Goal: Information Seeking & Learning: Learn about a topic

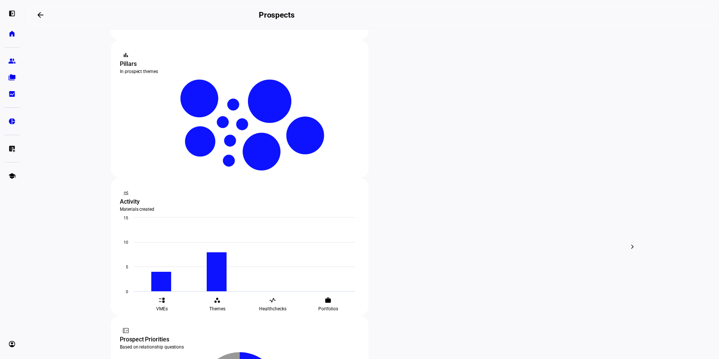
scroll to position [150, 0]
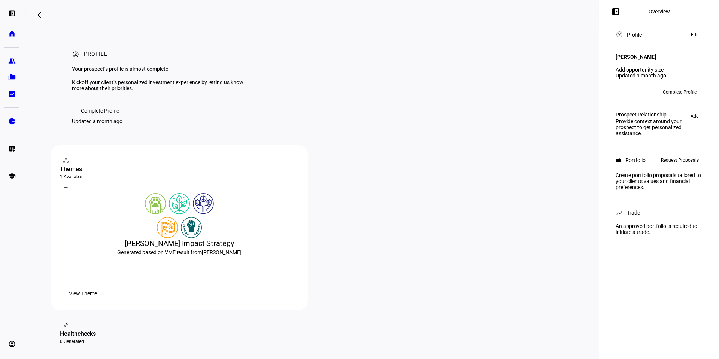
click at [102, 118] on span "Complete Profile" at bounding box center [100, 110] width 38 height 15
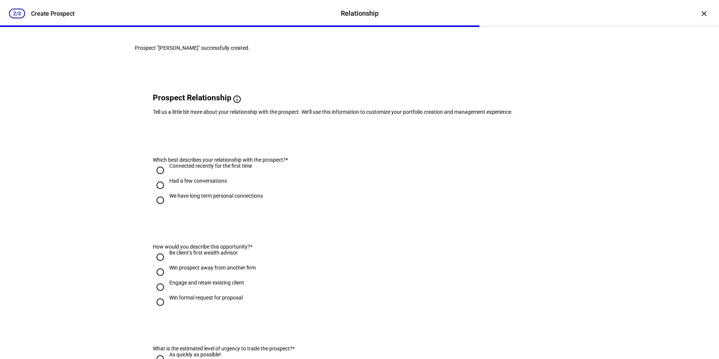
click at [157, 208] on input "We have long term personal connections" at bounding box center [160, 200] width 15 height 15
radio input "true"
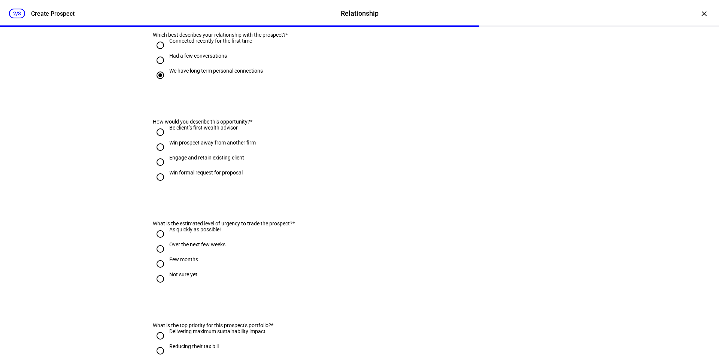
scroll to position [150, 0]
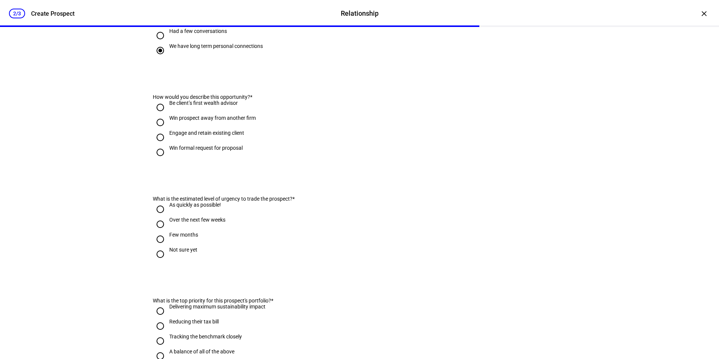
click at [159, 115] on input "Be client’s first wealth advisor" at bounding box center [160, 107] width 15 height 15
radio input "true"
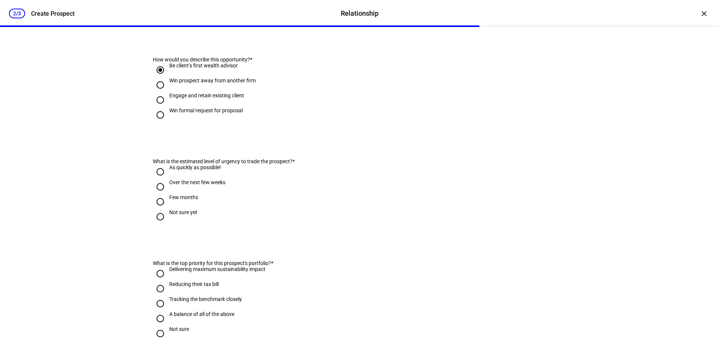
click at [157, 224] on input "Not sure yet" at bounding box center [160, 216] width 15 height 15
radio input "true"
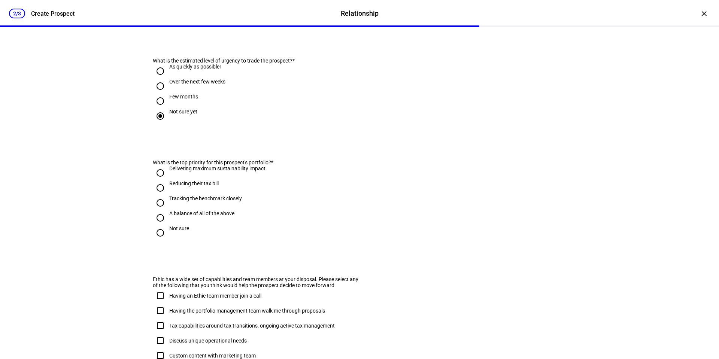
scroll to position [299, 0]
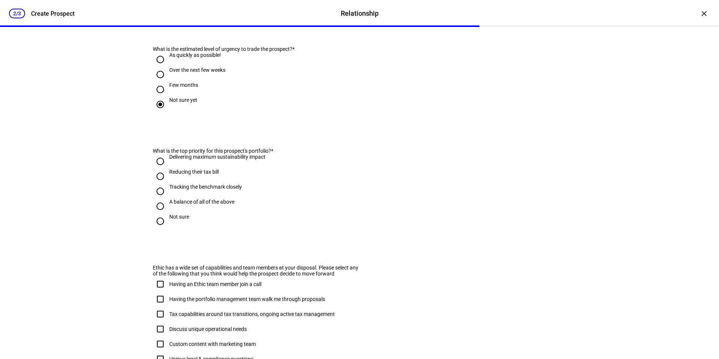
click at [158, 214] on input "A balance of all of the above" at bounding box center [160, 206] width 15 height 15
radio input "true"
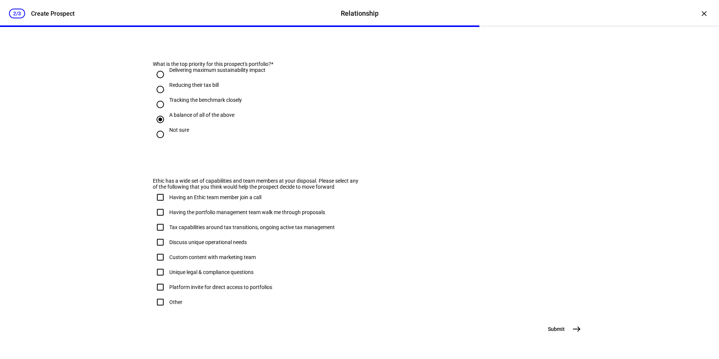
scroll to position [426, 0]
click at [157, 295] on input "Other" at bounding box center [160, 302] width 15 height 15
checkbox input "true"
click at [576, 328] on mat-icon "east" at bounding box center [576, 329] width 9 height 9
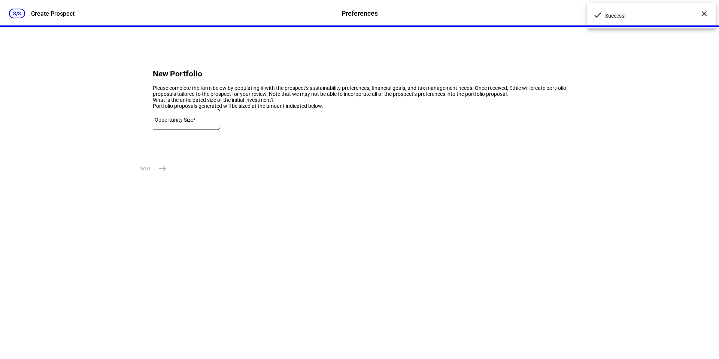
scroll to position [0, 0]
click at [179, 123] on mat-label "Opportunity Size*" at bounding box center [175, 120] width 41 height 6
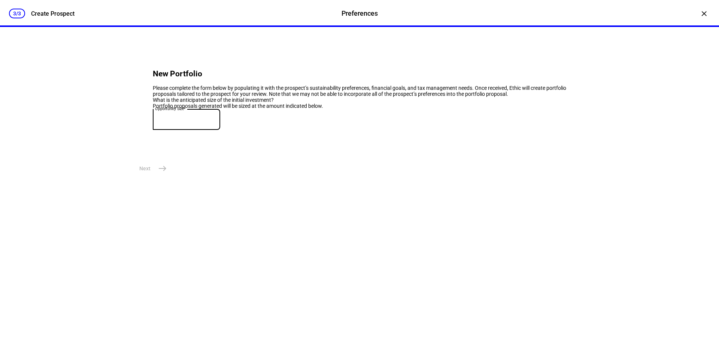
click at [267, 137] on eth-form-field-wrapper "Opportunity Size*" at bounding box center [359, 123] width 413 height 28
click at [699, 15] on div "×" at bounding box center [704, 13] width 12 height 12
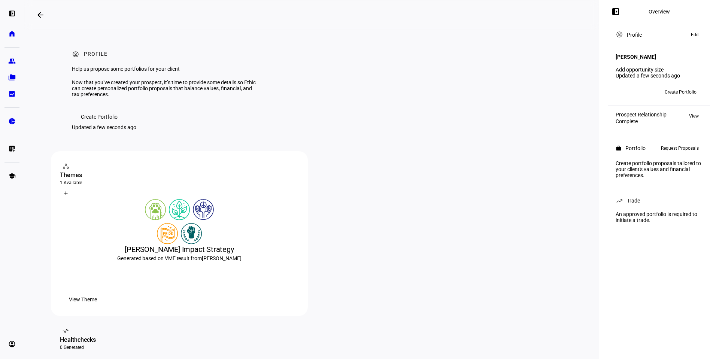
click at [38, 18] on mat-icon "arrow_backwards" at bounding box center [40, 14] width 9 height 9
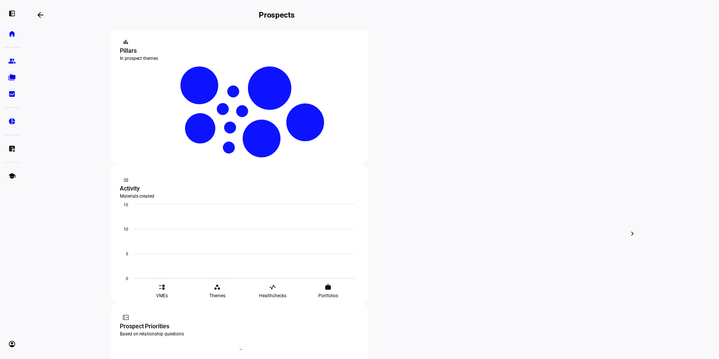
scroll to position [150, 0]
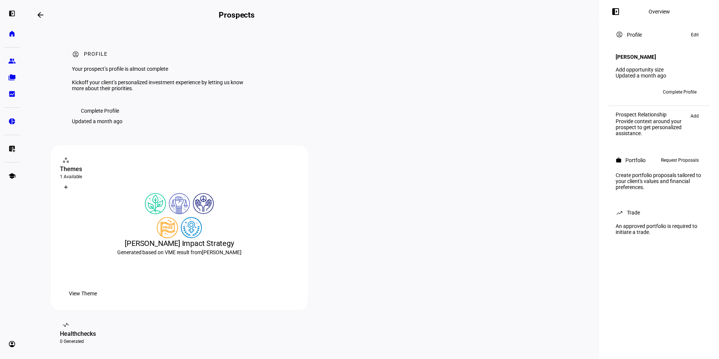
click at [95, 118] on span "Complete Profile" at bounding box center [100, 110] width 38 height 15
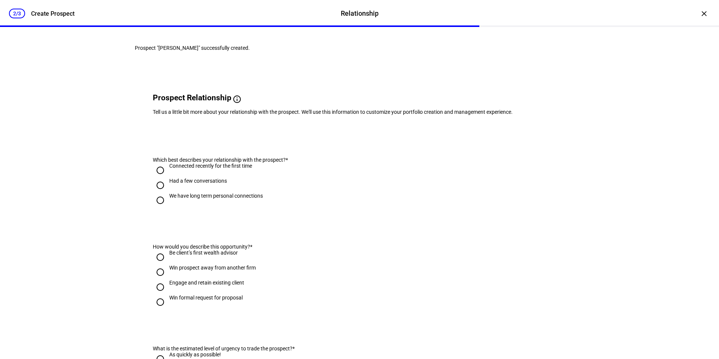
click at [156, 208] on input "We have long term personal connections" at bounding box center [160, 200] width 15 height 15
radio input "true"
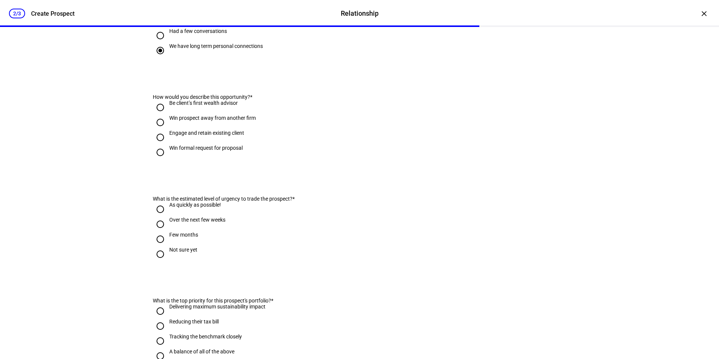
click at [158, 115] on input "Be client’s first wealth advisor" at bounding box center [160, 107] width 15 height 15
radio input "true"
click at [156, 262] on input "Not sure yet" at bounding box center [160, 254] width 15 height 15
radio input "true"
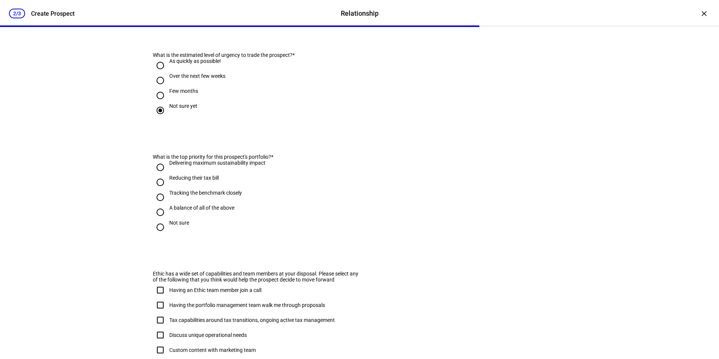
scroll to position [299, 0]
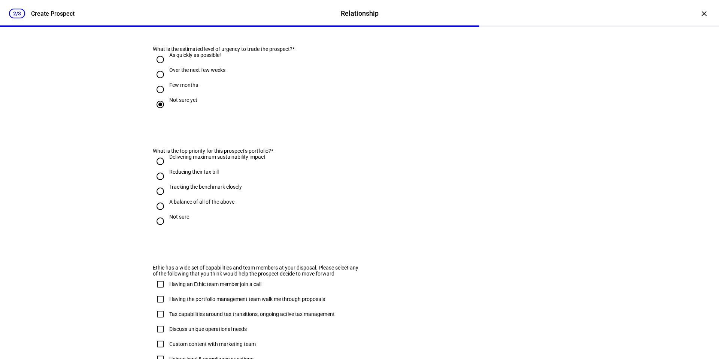
click at [155, 214] on input "A balance of all of the above" at bounding box center [160, 206] width 15 height 15
radio input "true"
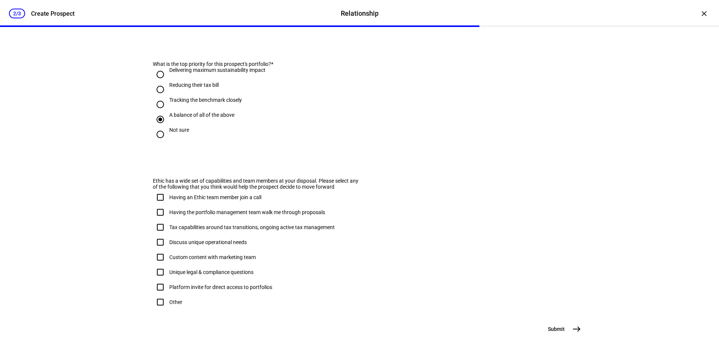
scroll to position [426, 0]
click at [158, 295] on input "Other" at bounding box center [160, 302] width 15 height 15
checkbox input "true"
click at [572, 328] on mat-icon "east" at bounding box center [576, 329] width 9 height 9
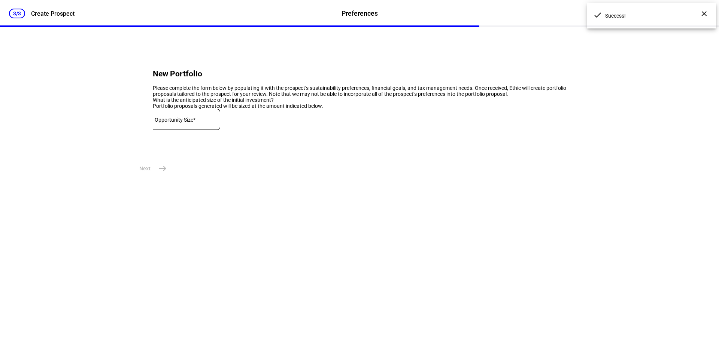
scroll to position [0, 0]
click at [699, 13] on div "×" at bounding box center [704, 13] width 12 height 12
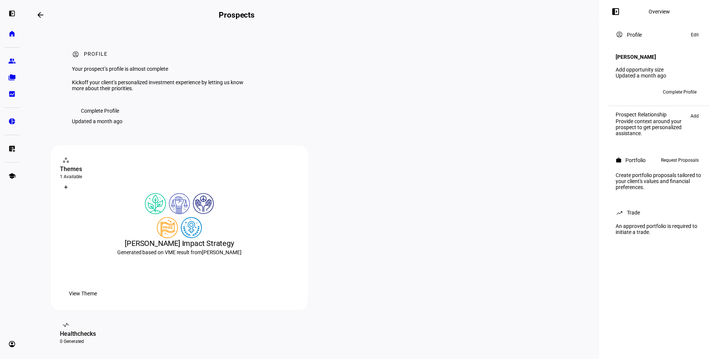
click at [41, 16] on mat-icon "arrow_backwards" at bounding box center [40, 14] width 9 height 9
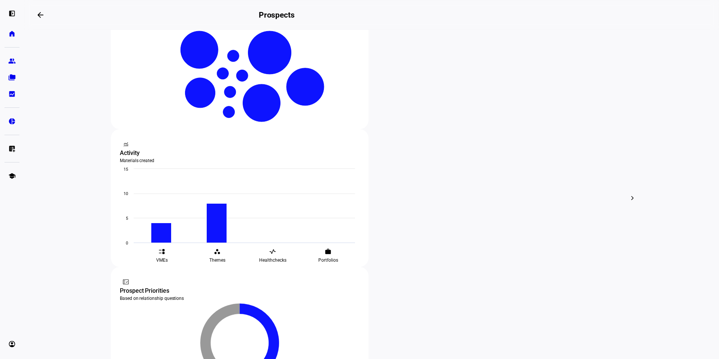
scroll to position [187, 0]
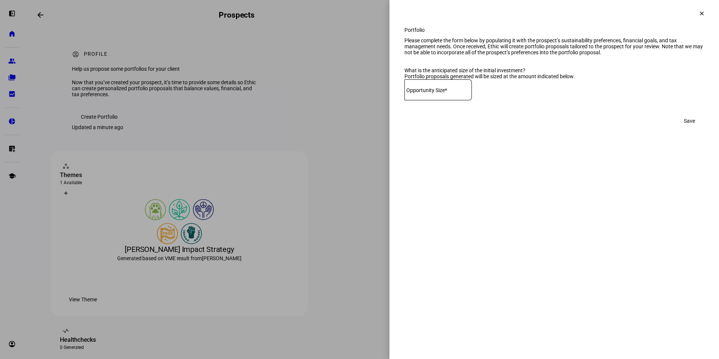
click at [701, 15] on mat-icon "clear" at bounding box center [701, 13] width 7 height 7
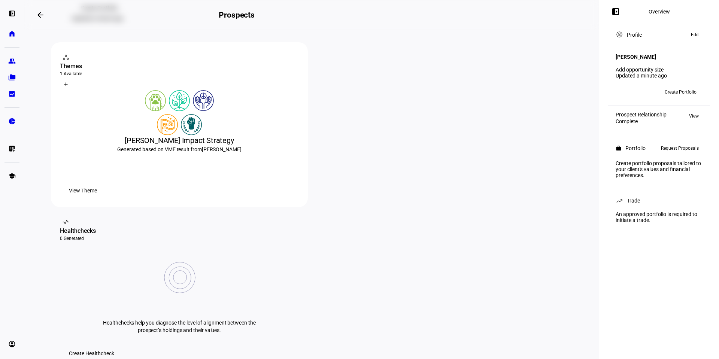
scroll to position [112, 0]
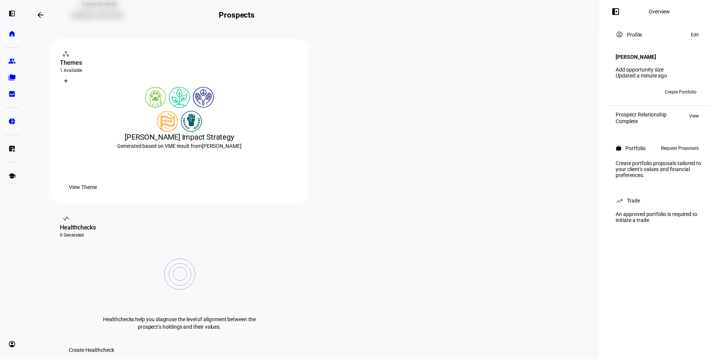
click at [97, 195] on span "View Theme" at bounding box center [83, 187] width 28 height 15
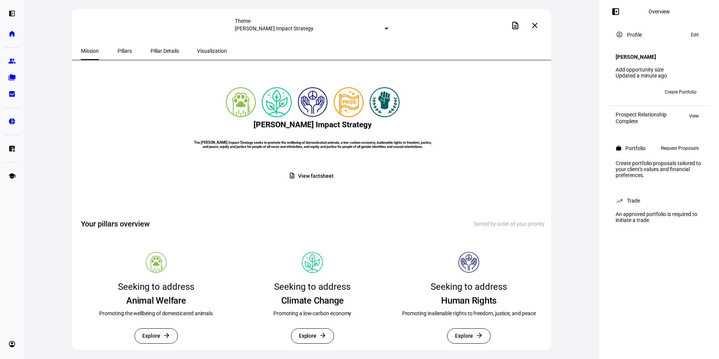
click at [118, 51] on span "Pillars" at bounding box center [125, 50] width 14 height 5
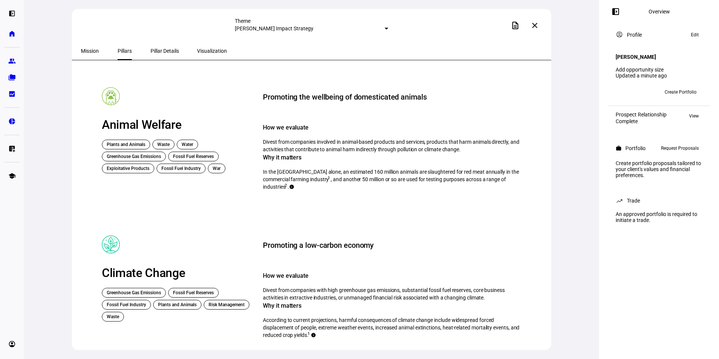
click at [154, 51] on span "Pillar Details" at bounding box center [164, 50] width 28 height 5
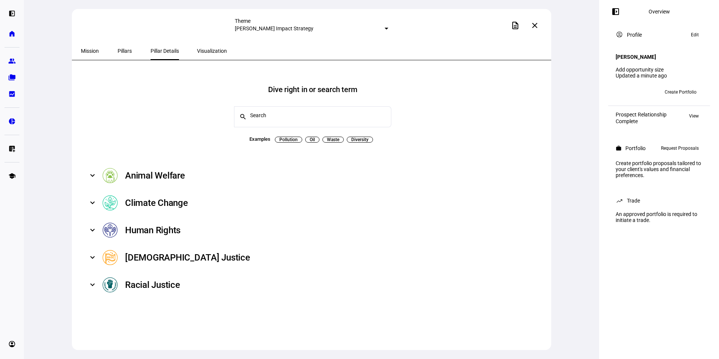
click at [197, 53] on span "Visualization" at bounding box center [212, 50] width 30 height 5
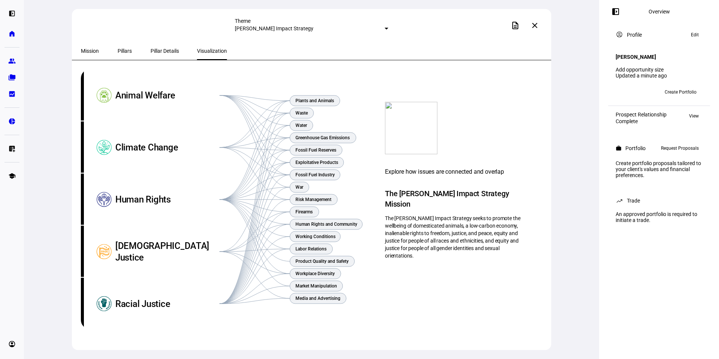
click at [94, 51] on span "Mission" at bounding box center [90, 50] width 18 height 5
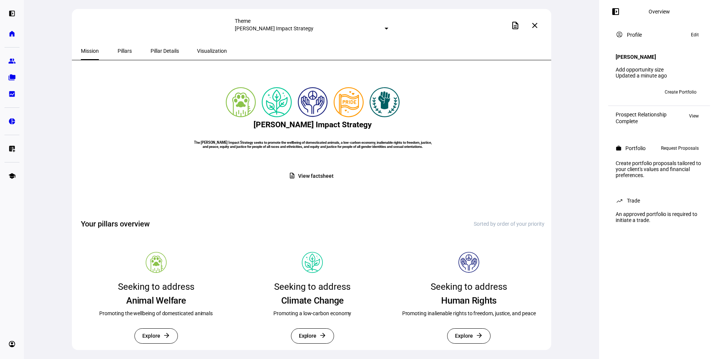
drag, startPoint x: 204, startPoint y: 155, endPoint x: 408, endPoint y: 184, distance: 206.1
click at [408, 149] on h6 "The Mark Shumway Impact Strategy seeks to promote the wellbeing of domesticated…" at bounding box center [312, 144] width 243 height 8
click at [395, 198] on mat-card "Mark Shumway Impact Strategy The Mark Shumway Impact Strategy seeks to promote …" at bounding box center [312, 137] width 463 height 137
click at [121, 51] on span "Pillars" at bounding box center [125, 50] width 14 height 5
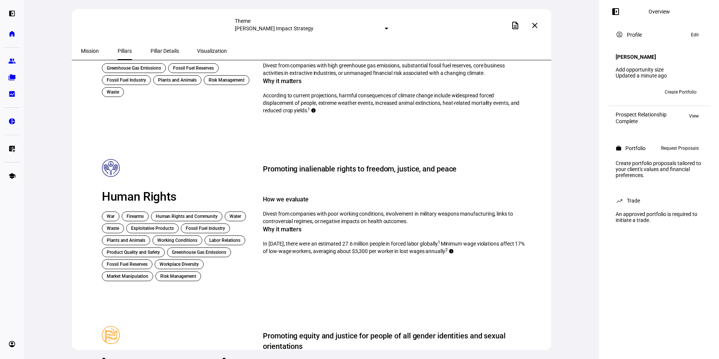
scroll to position [299, 0]
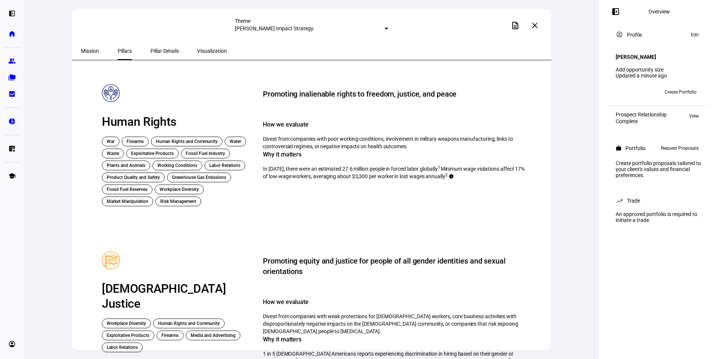
drag, startPoint x: 287, startPoint y: 152, endPoint x: 319, endPoint y: 149, distance: 32.7
click at [319, 149] on div "How we evaluate Divest from companies with poor working conditions, involvement…" at bounding box center [394, 135] width 262 height 30
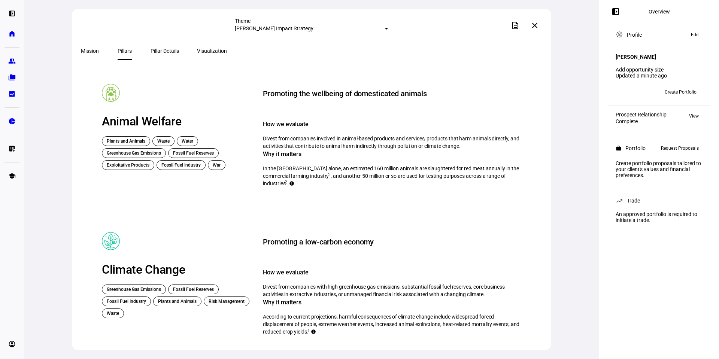
scroll to position [0, 0]
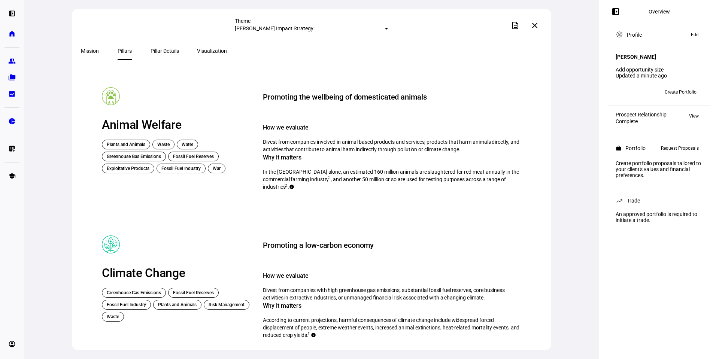
click at [152, 49] on span "Pillar Details" at bounding box center [164, 50] width 28 height 5
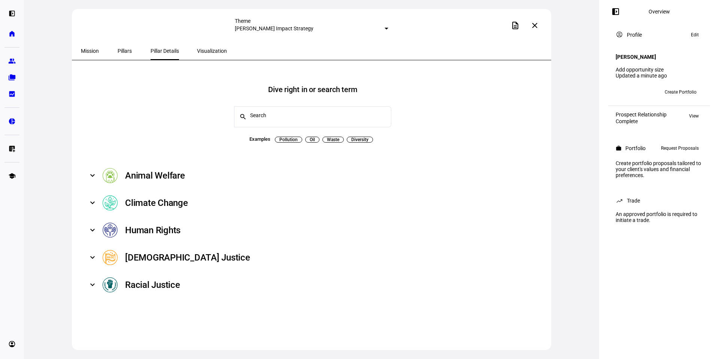
click at [146, 252] on div "[DEMOGRAPHIC_DATA] Justice" at bounding box center [187, 258] width 125 height 12
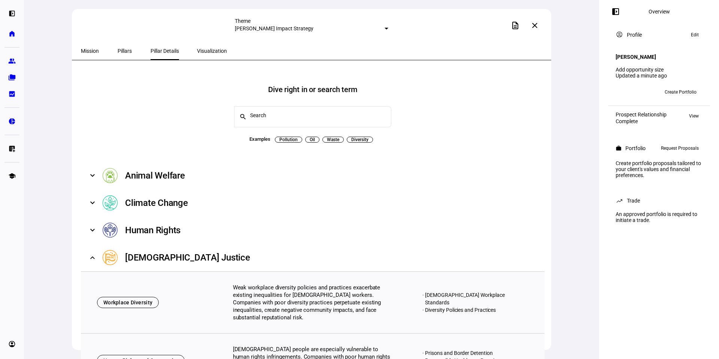
click at [98, 251] on mat-expansion-panel-header "[DEMOGRAPHIC_DATA] Justice" at bounding box center [312, 257] width 463 height 27
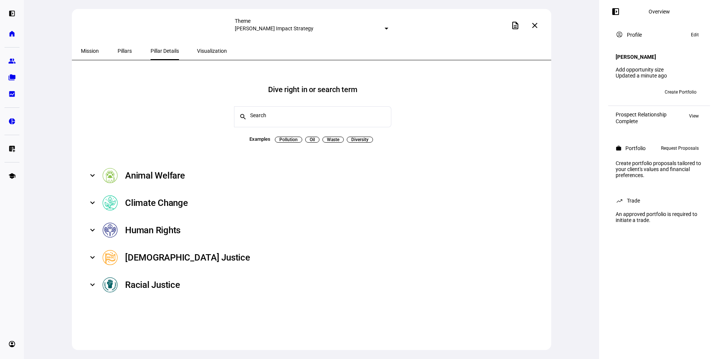
click at [145, 170] on div "Animal Welfare" at bounding box center [155, 176] width 60 height 12
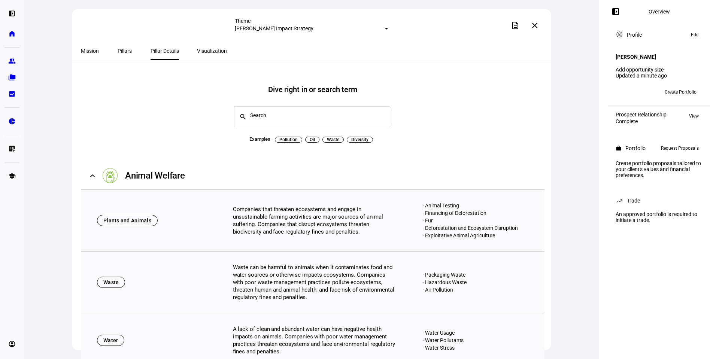
click at [91, 171] on span at bounding box center [92, 175] width 3 height 9
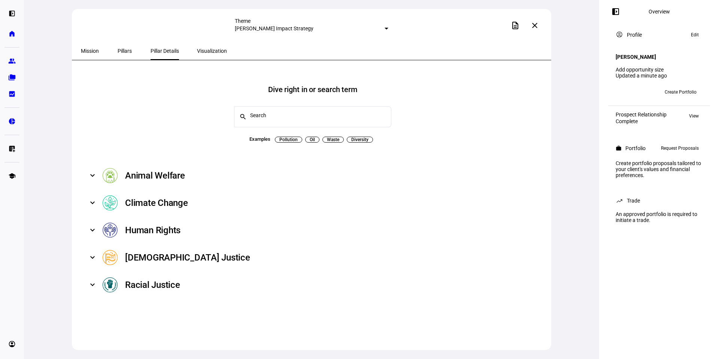
click at [89, 48] on span "Mission" at bounding box center [90, 50] width 18 height 5
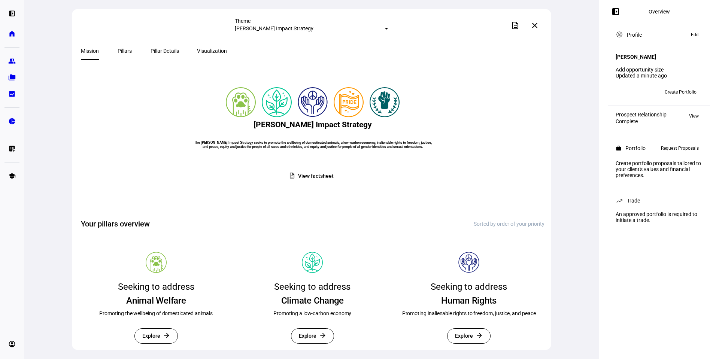
click at [307, 183] on span "View factsheet" at bounding box center [315, 176] width 35 height 15
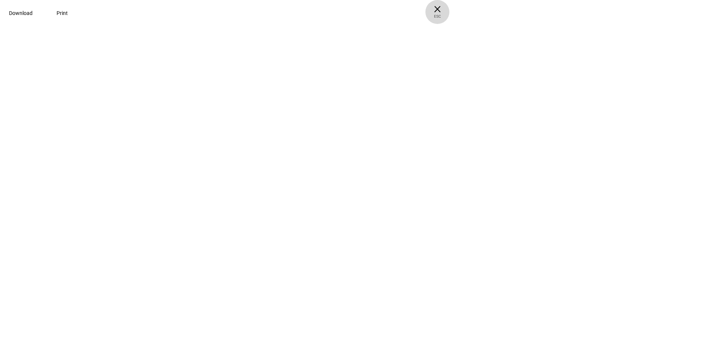
click at [449, 9] on span "× ESC" at bounding box center [437, 12] width 24 height 24
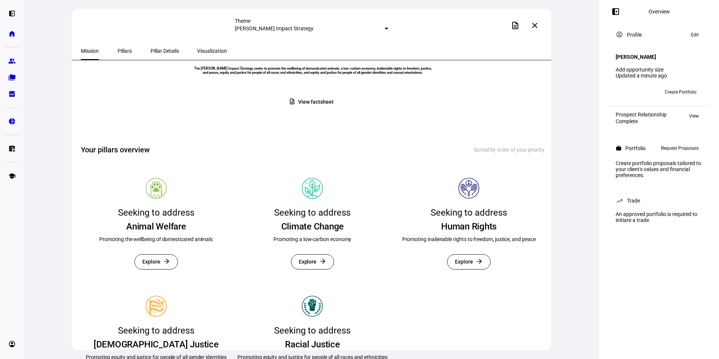
scroll to position [75, 0]
click at [153, 268] on span "Explore" at bounding box center [151, 261] width 18 height 15
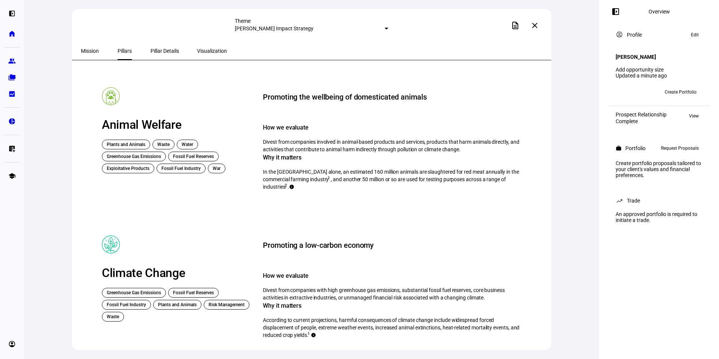
click at [92, 51] on span "Mission" at bounding box center [90, 50] width 18 height 5
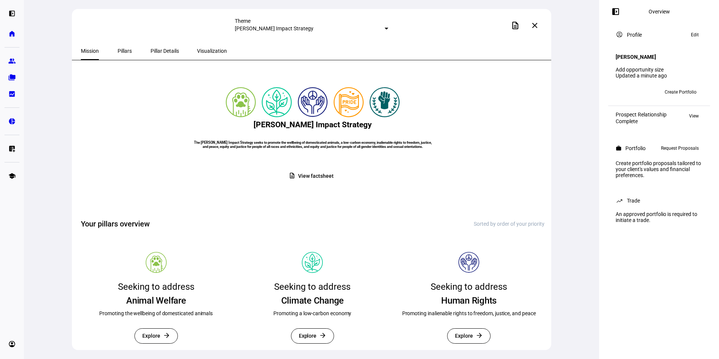
click at [118, 49] on span "Pillars" at bounding box center [125, 50] width 14 height 5
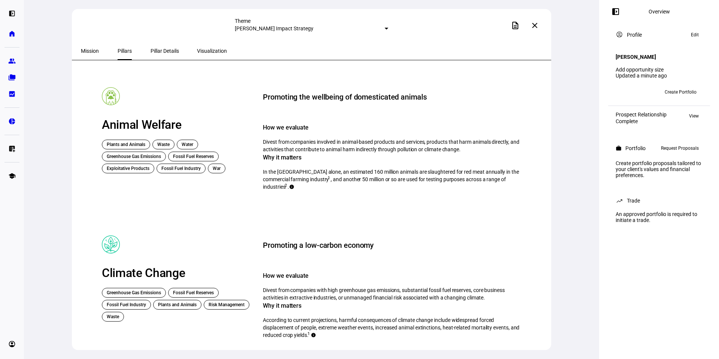
click at [152, 51] on span "Pillar Details" at bounding box center [164, 50] width 28 height 5
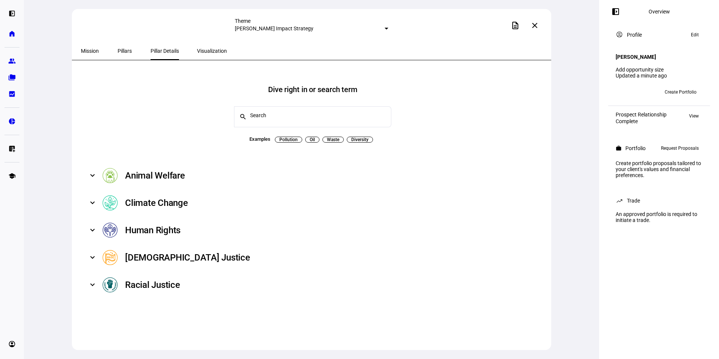
click at [360, 137] on span "Diversity" at bounding box center [359, 140] width 17 height 6
type input "Diversity"
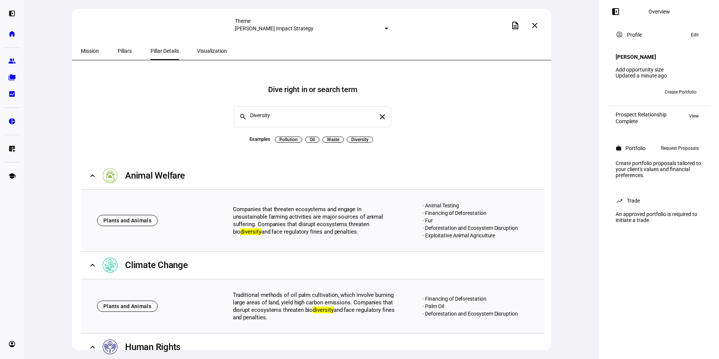
click at [197, 51] on span "Visualization" at bounding box center [212, 50] width 30 height 5
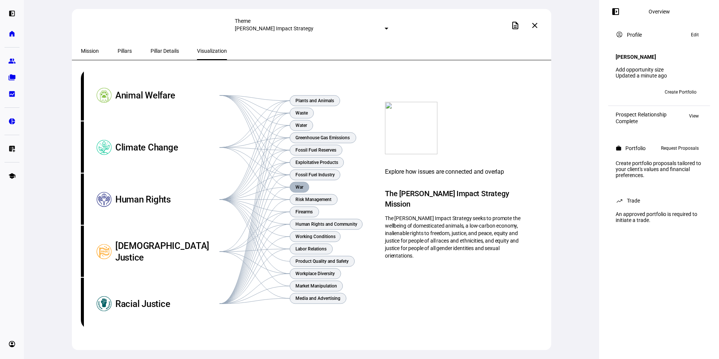
click at [302, 187] on text "War" at bounding box center [299, 187] width 8 height 5
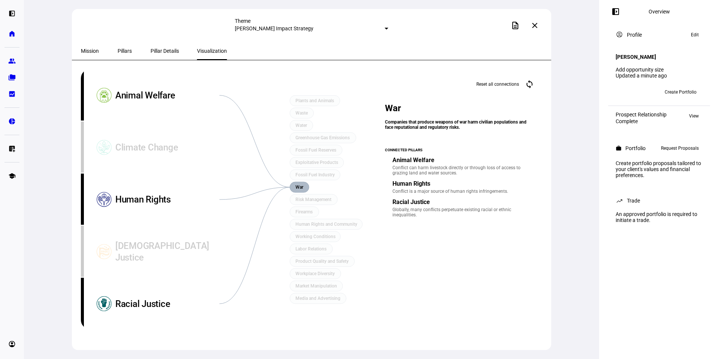
click at [262, 151] on icon "Focus areas Plants and Animals Waste Water Greenhouse Gas Emissions Fossil Fuel…" at bounding box center [224, 199] width 286 height 260
click at [160, 94] on div "Animal Welfare" at bounding box center [167, 95] width 104 height 52
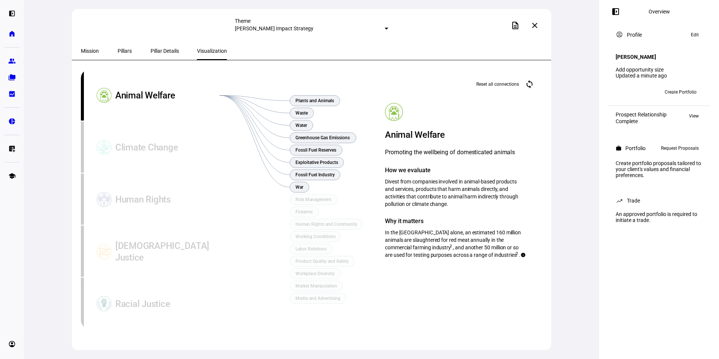
click at [150, 49] on span "Pillar Details" at bounding box center [164, 50] width 28 height 5
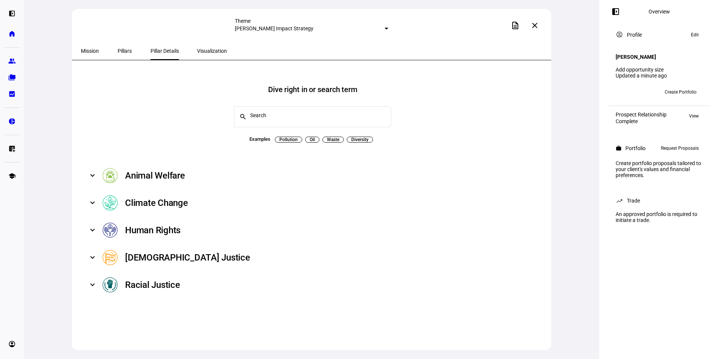
click at [197, 50] on span "Visualization" at bounding box center [212, 50] width 30 height 5
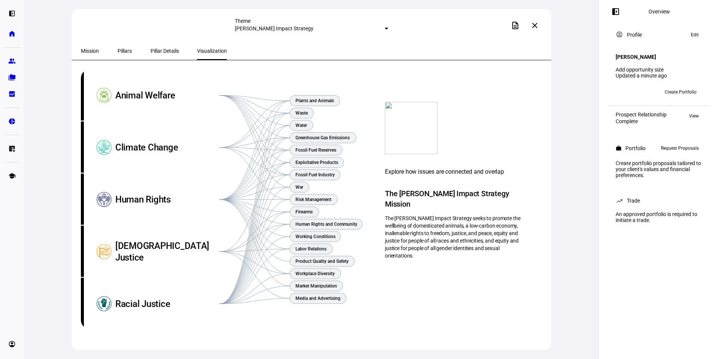
click at [87, 44] on span "Mission" at bounding box center [90, 51] width 18 height 18
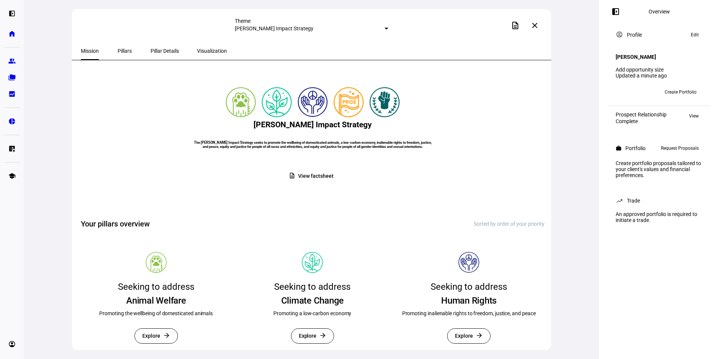
click at [311, 183] on span "View factsheet" at bounding box center [315, 176] width 35 height 15
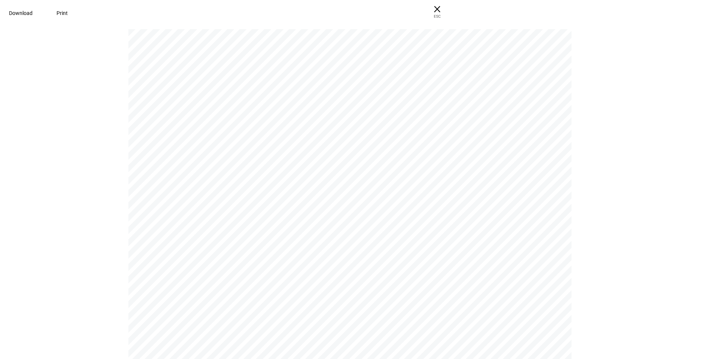
click at [33, 11] on span "Download" at bounding box center [21, 13] width 24 height 6
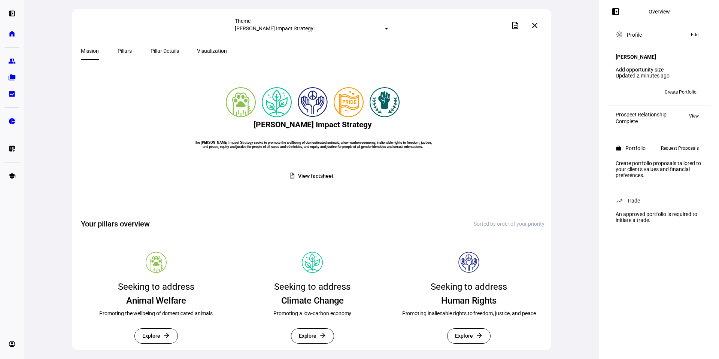
click at [536, 26] on mat-icon "close" at bounding box center [534, 25] width 9 height 9
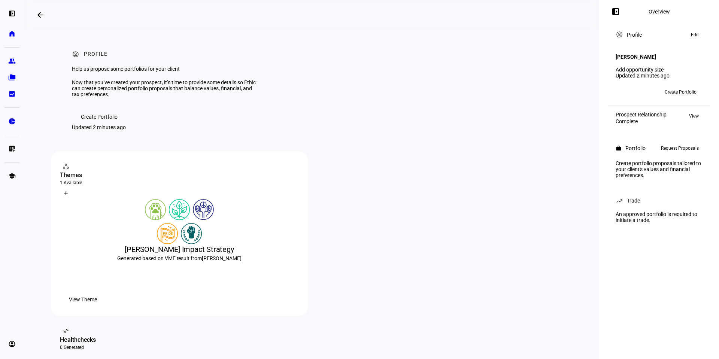
click at [41, 16] on mat-icon "arrow_backwards" at bounding box center [40, 14] width 9 height 9
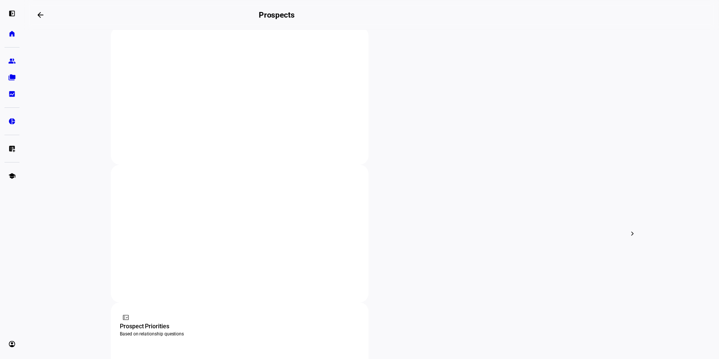
scroll to position [150, 0]
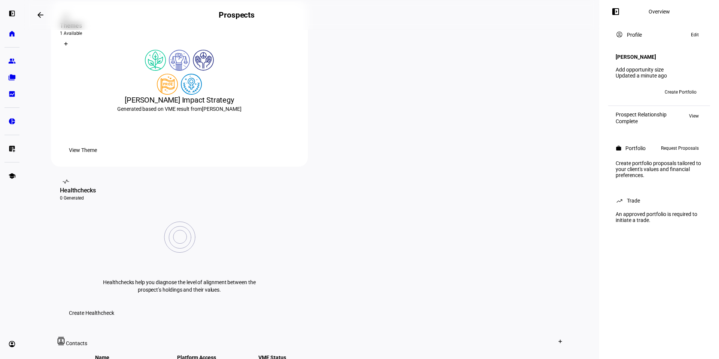
scroll to position [150, 0]
click at [97, 157] on span "View Theme" at bounding box center [83, 149] width 28 height 15
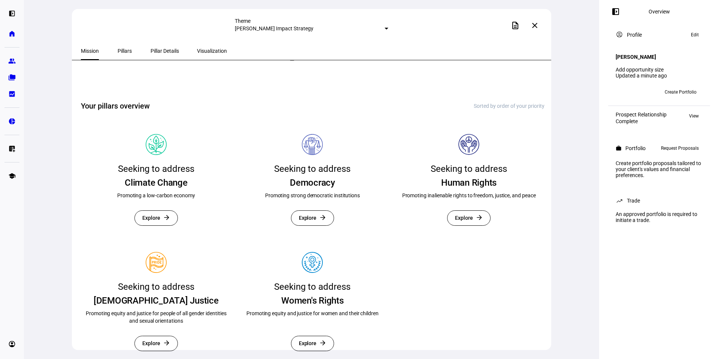
scroll to position [171, 0]
click at [303, 211] on span "Explore" at bounding box center [308, 218] width 18 height 15
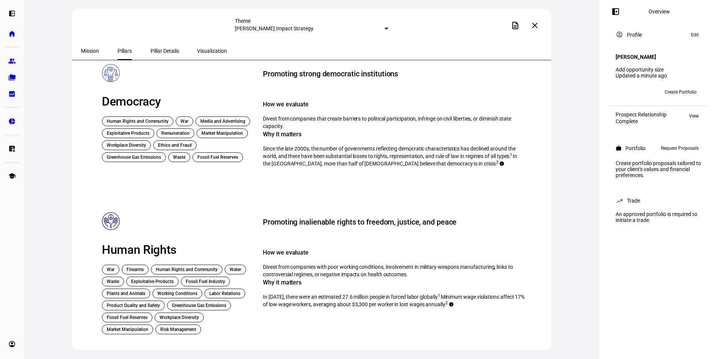
scroll to position [152, 0]
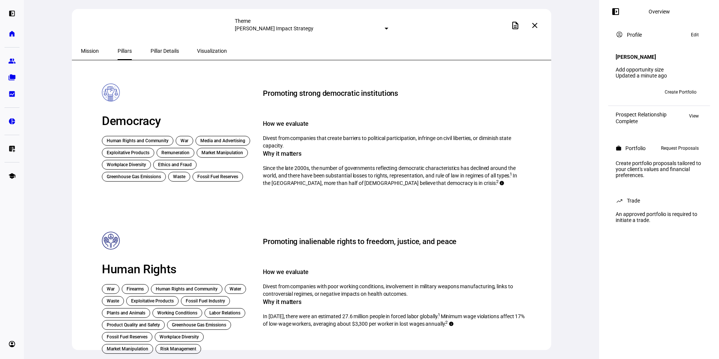
click at [150, 50] on span "Pillar Details" at bounding box center [164, 50] width 28 height 5
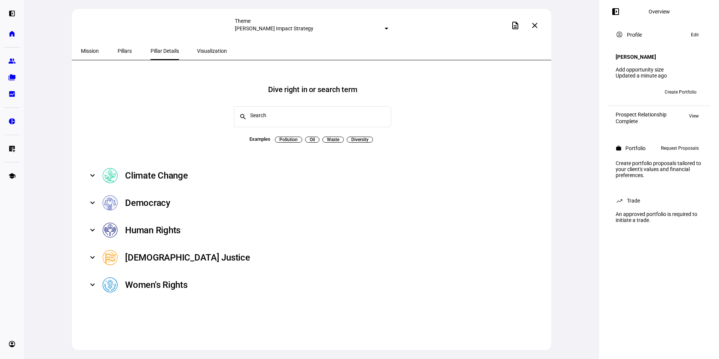
click at [149, 201] on div "Democracy" at bounding box center [147, 203] width 45 height 12
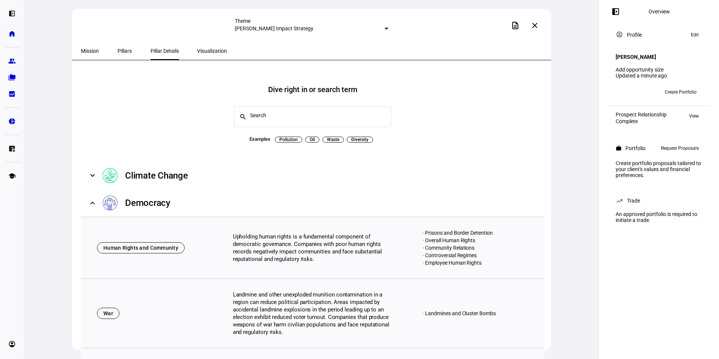
click at [91, 197] on mat-expansion-panel-header "Democracy" at bounding box center [312, 202] width 463 height 27
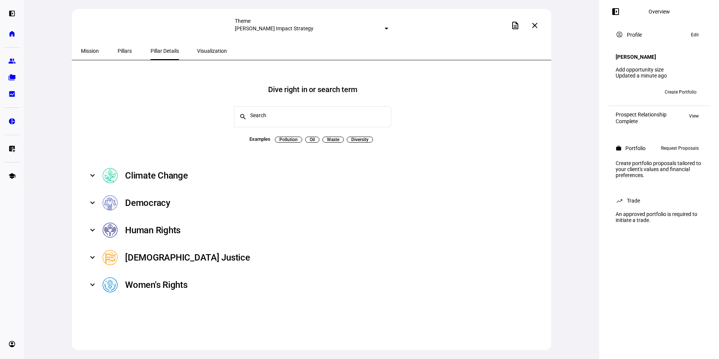
click at [226, 283] on mat-panel-title "Women's Rights" at bounding box center [315, 284] width 425 height 15
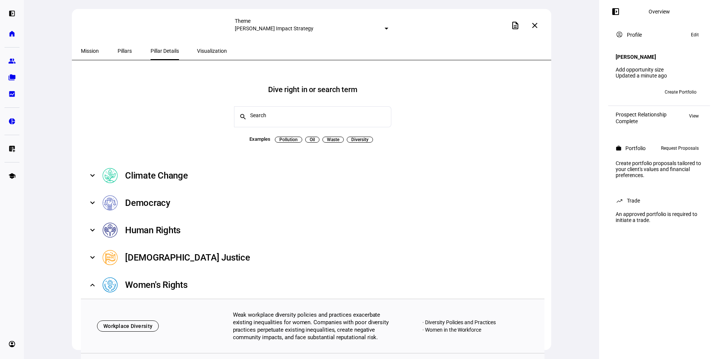
click at [94, 280] on span at bounding box center [92, 284] width 3 height 9
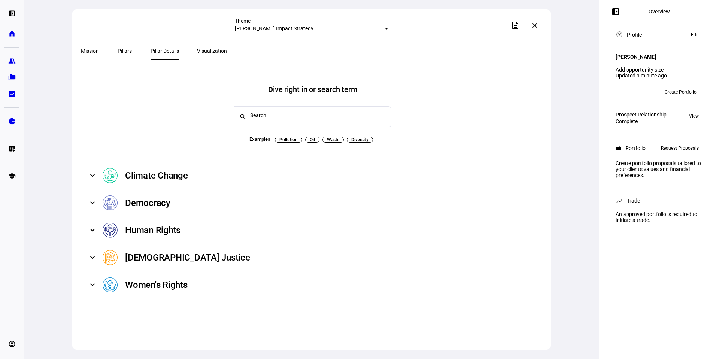
click at [357, 137] on span "Diversity" at bounding box center [359, 140] width 17 height 6
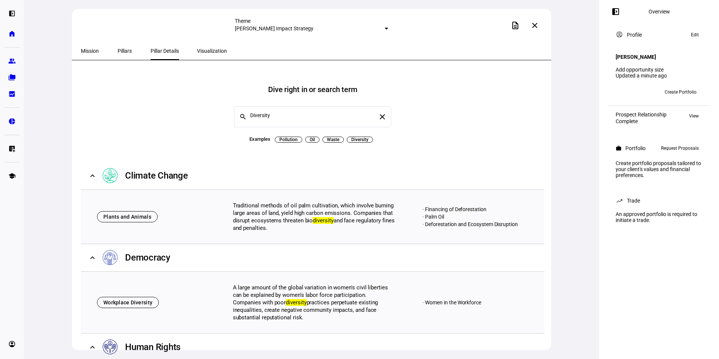
click at [288, 137] on span "Pollution" at bounding box center [288, 140] width 18 height 6
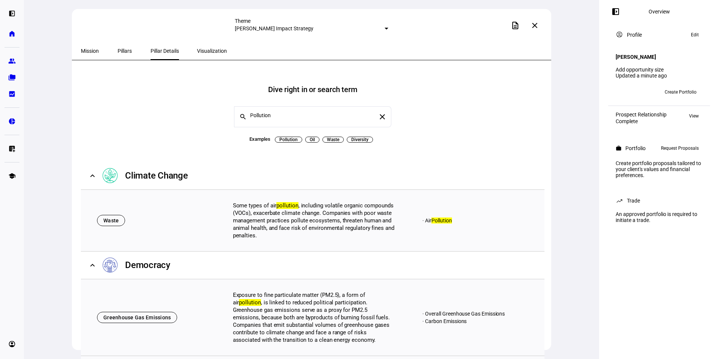
click at [253, 135] on span "Examples" at bounding box center [259, 139] width 21 height 9
click at [359, 137] on span "Diversity" at bounding box center [359, 140] width 17 height 6
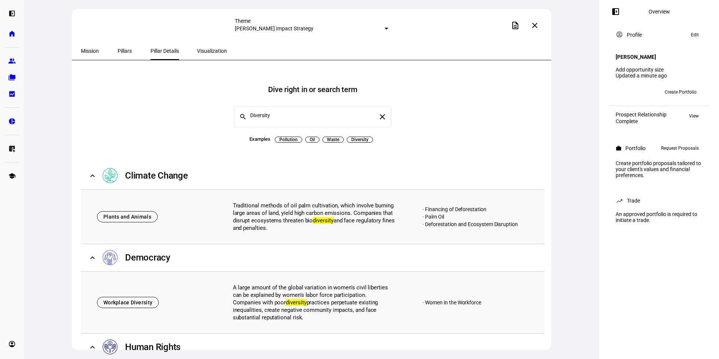
click at [362, 137] on span "Diversity" at bounding box center [359, 140] width 17 height 6
click at [329, 137] on span "Waste" at bounding box center [333, 140] width 12 height 6
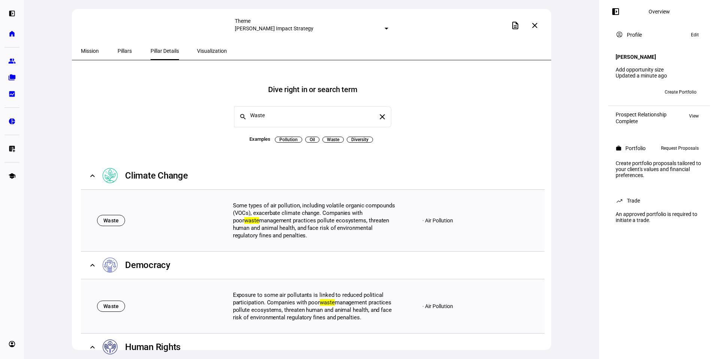
click at [310, 137] on span "Oil" at bounding box center [312, 140] width 5 height 6
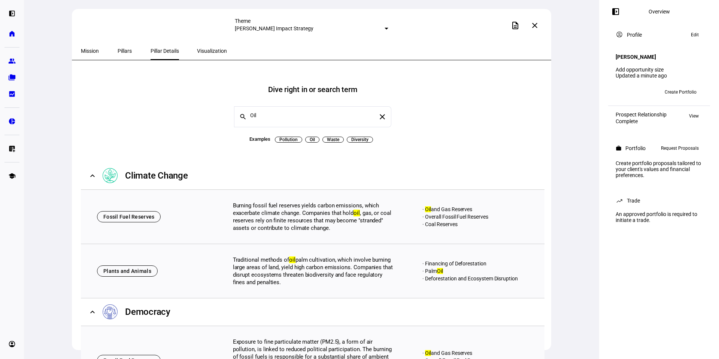
click at [288, 137] on span "Pollution" at bounding box center [288, 140] width 18 height 6
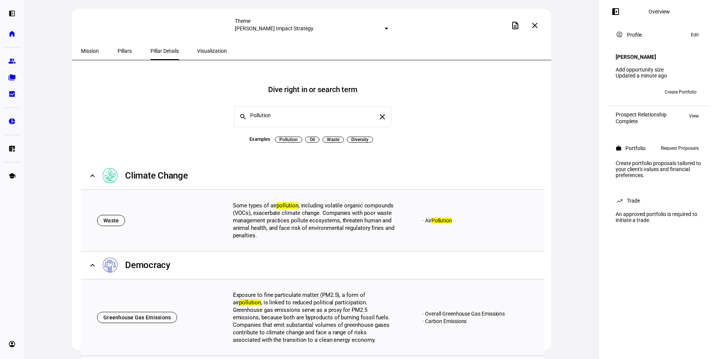
click at [358, 137] on span "Diversity" at bounding box center [359, 140] width 17 height 6
type input "Diversity"
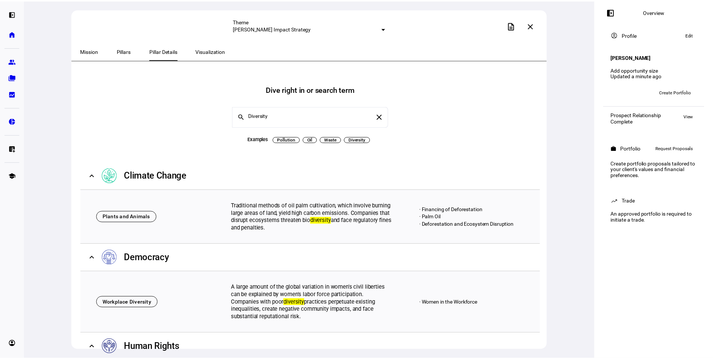
scroll to position [150, 0]
click at [92, 48] on span "Mission" at bounding box center [90, 50] width 18 height 5
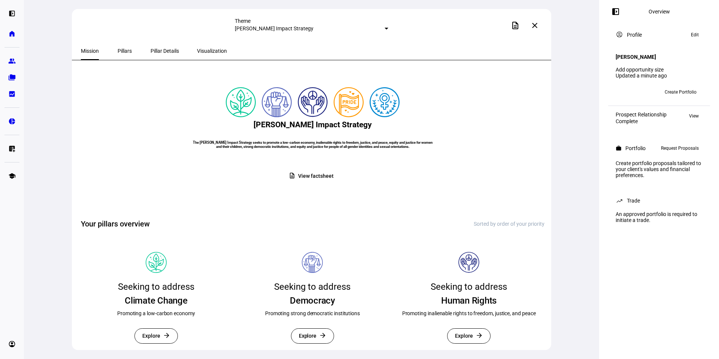
click at [310, 183] on span "View factsheet" at bounding box center [315, 176] width 35 height 15
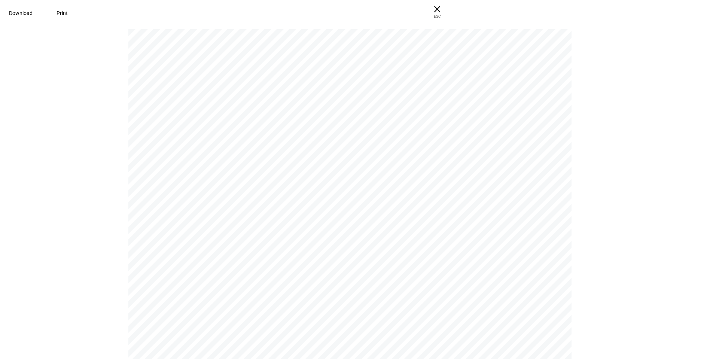
click at [42, 16] on span at bounding box center [21, 13] width 42 height 18
